Goal: Navigation & Orientation: Find specific page/section

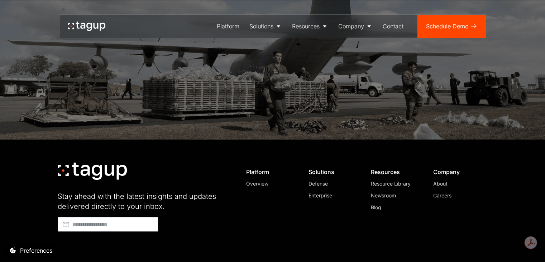
scroll to position [2055, 0]
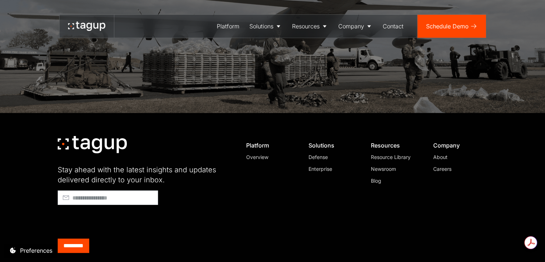
click at [444, 165] on div "Careers" at bounding box center [458, 169] width 49 height 8
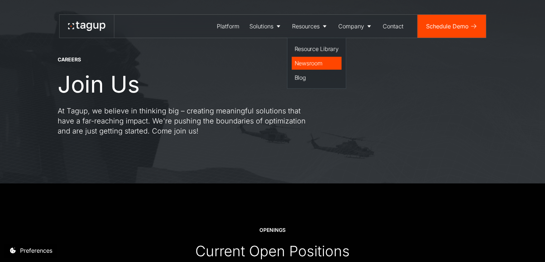
click at [303, 61] on div "Newsroom" at bounding box center [317, 63] width 44 height 9
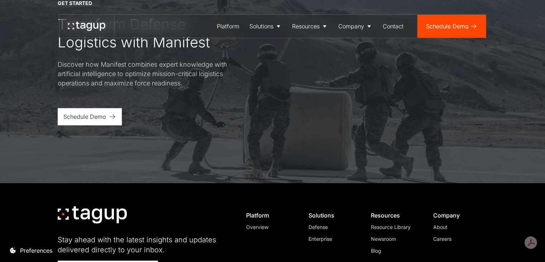
scroll to position [717, 0]
